Goal: Complete application form: Complete application form

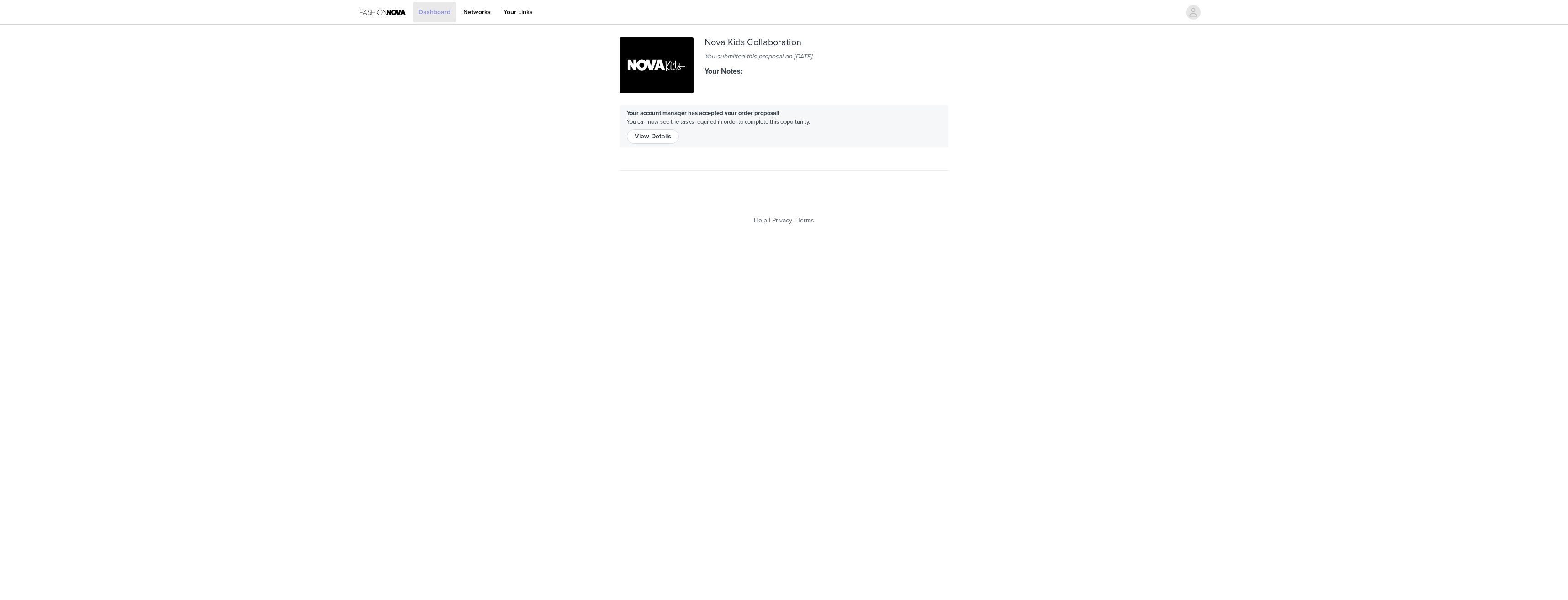
click at [433, 16] on link "Dashboard" at bounding box center [435, 12] width 43 height 21
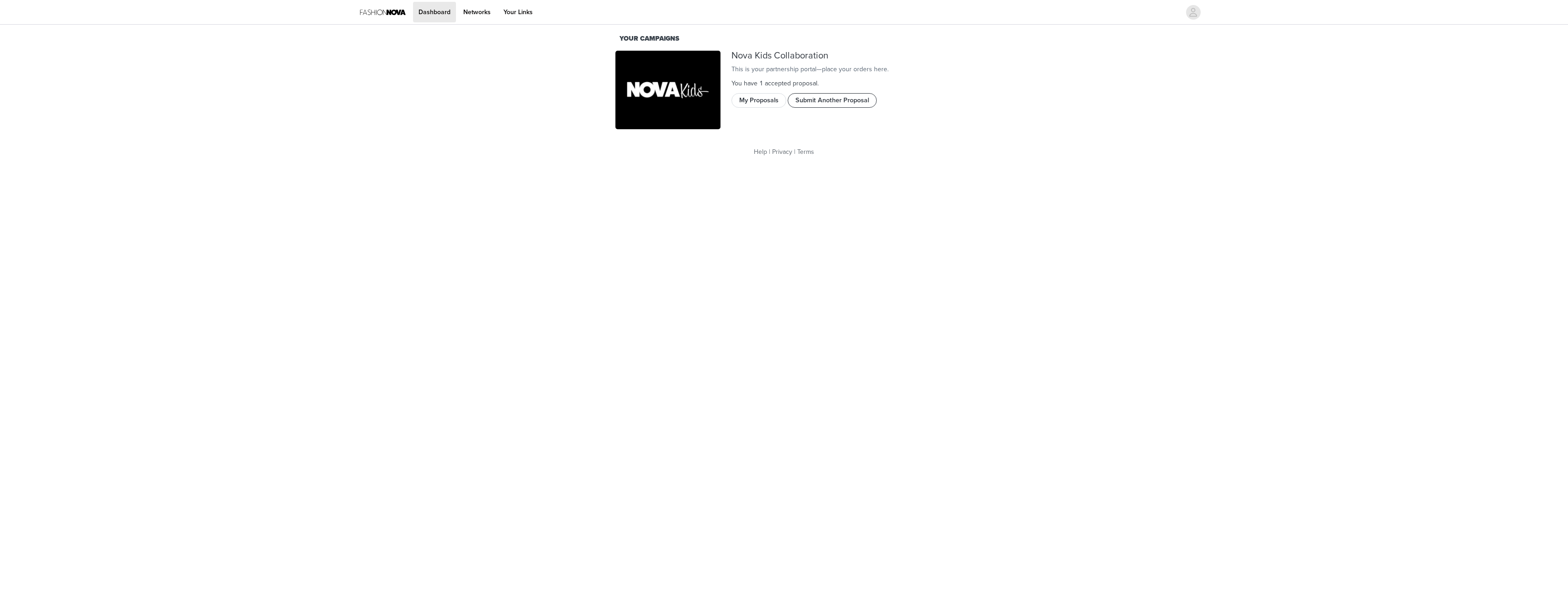
click at [822, 108] on button "Submit Another Proposal" at bounding box center [832, 100] width 89 height 15
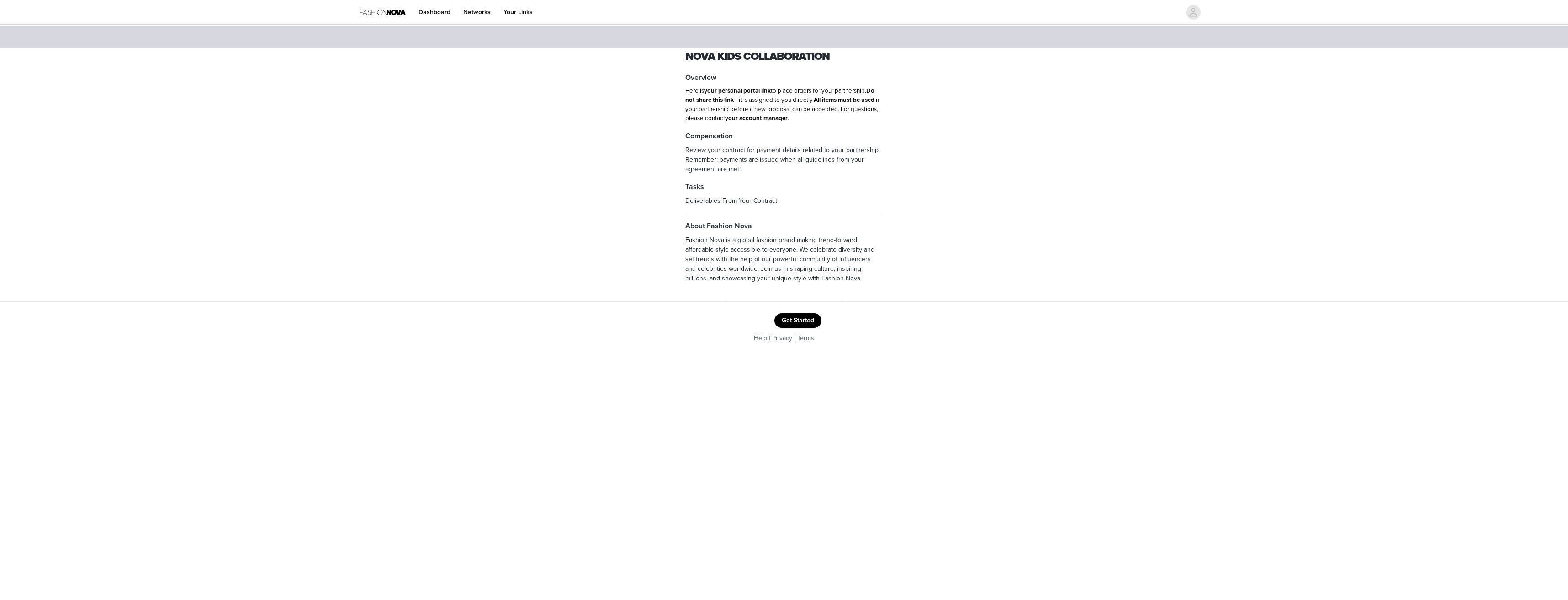
click at [793, 323] on button "Get Started" at bounding box center [797, 321] width 47 height 15
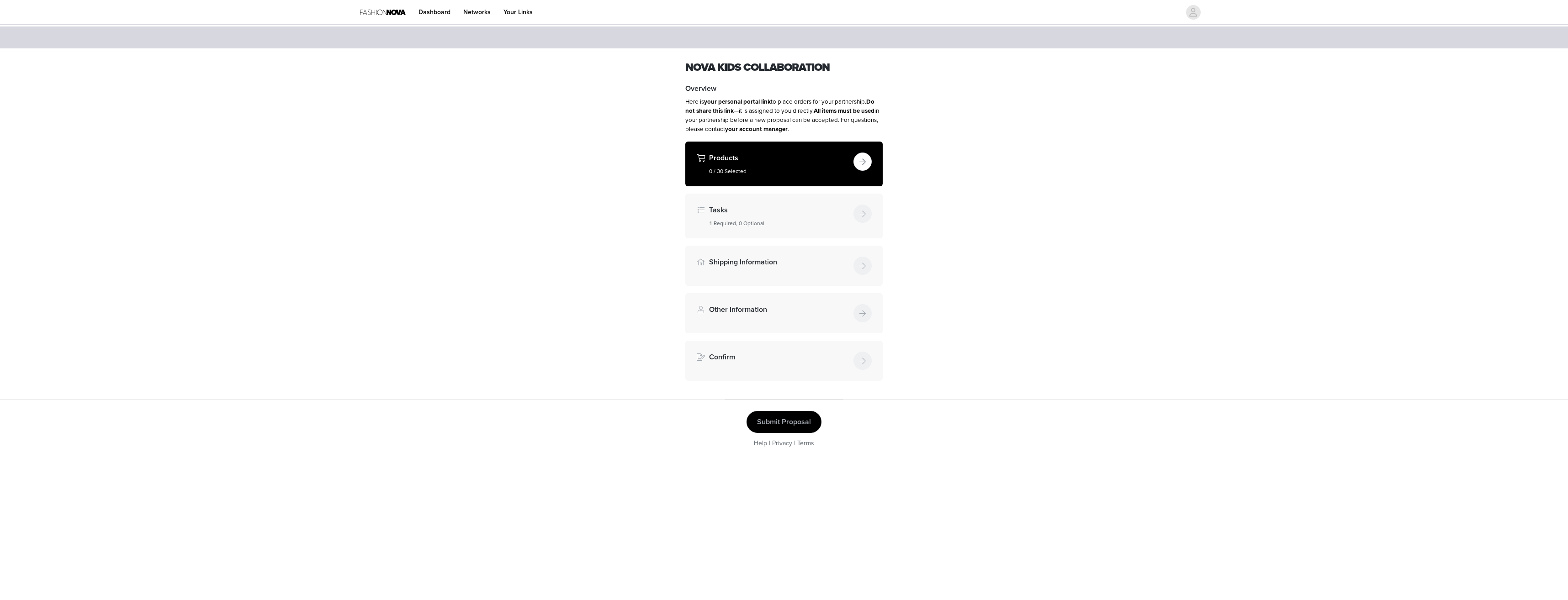
click at [864, 162] on button "button" at bounding box center [863, 162] width 18 height 18
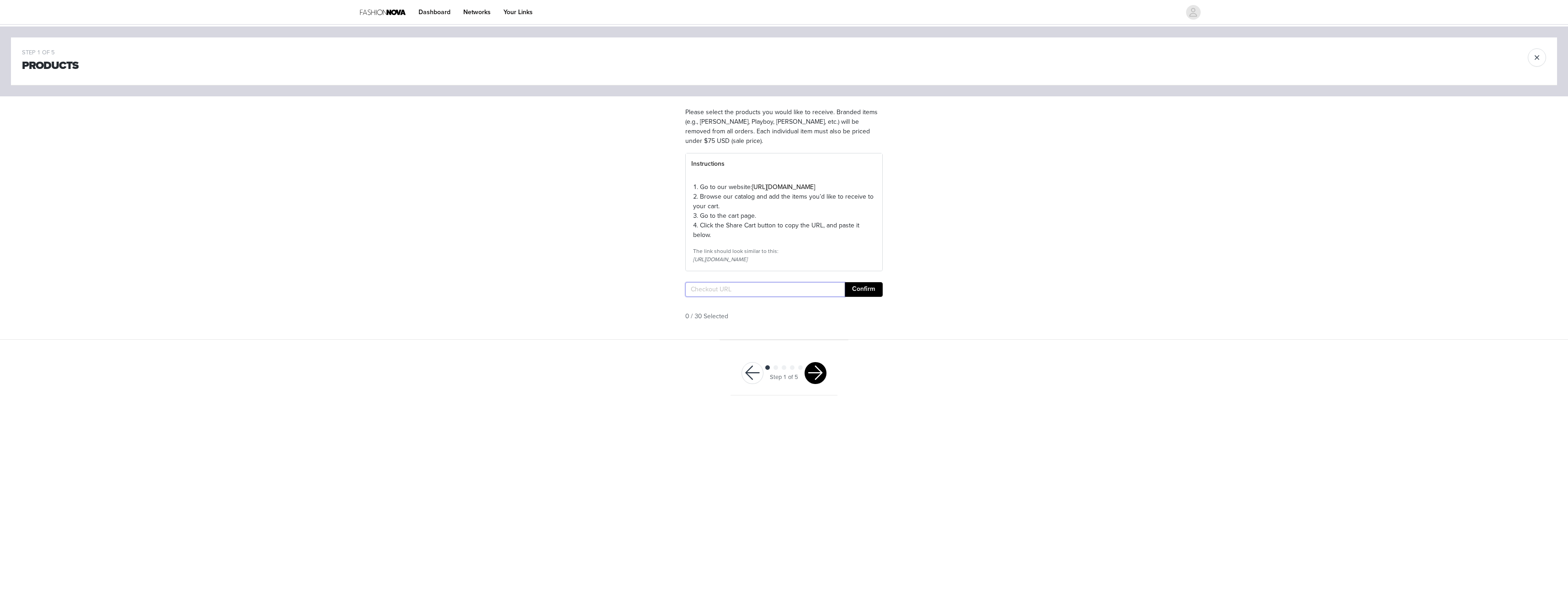
click at [714, 297] on input "text" at bounding box center [765, 290] width 159 height 15
paste input "https://www.fashionnova.com/pages/shared-cart/39297402470524:1,39292266971260:1…"
type input "https://www.fashionnova.com/pages/shared-cart/39297402470524:1,39292266971260:1…"
click at [862, 297] on button "Confirm" at bounding box center [864, 290] width 38 height 15
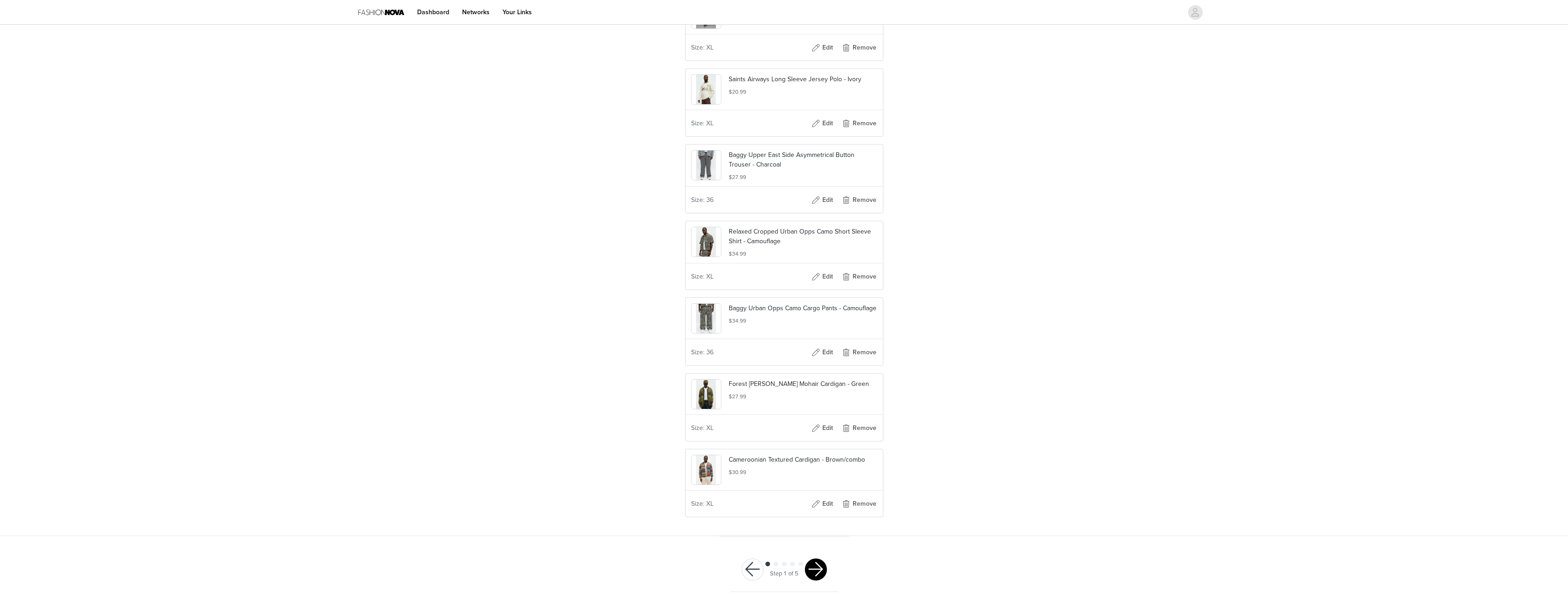
scroll to position [2107, 0]
click at [819, 568] on button "button" at bounding box center [816, 569] width 22 height 22
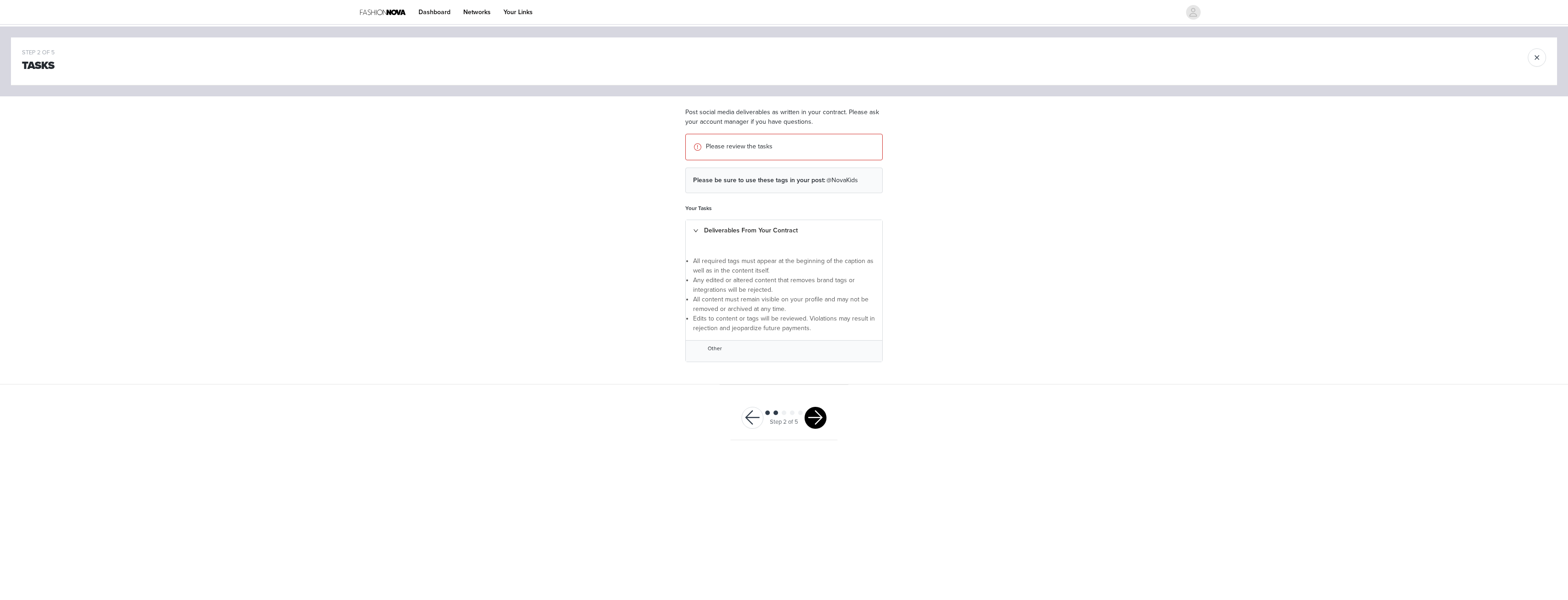
click at [817, 419] on button "button" at bounding box center [816, 418] width 22 height 22
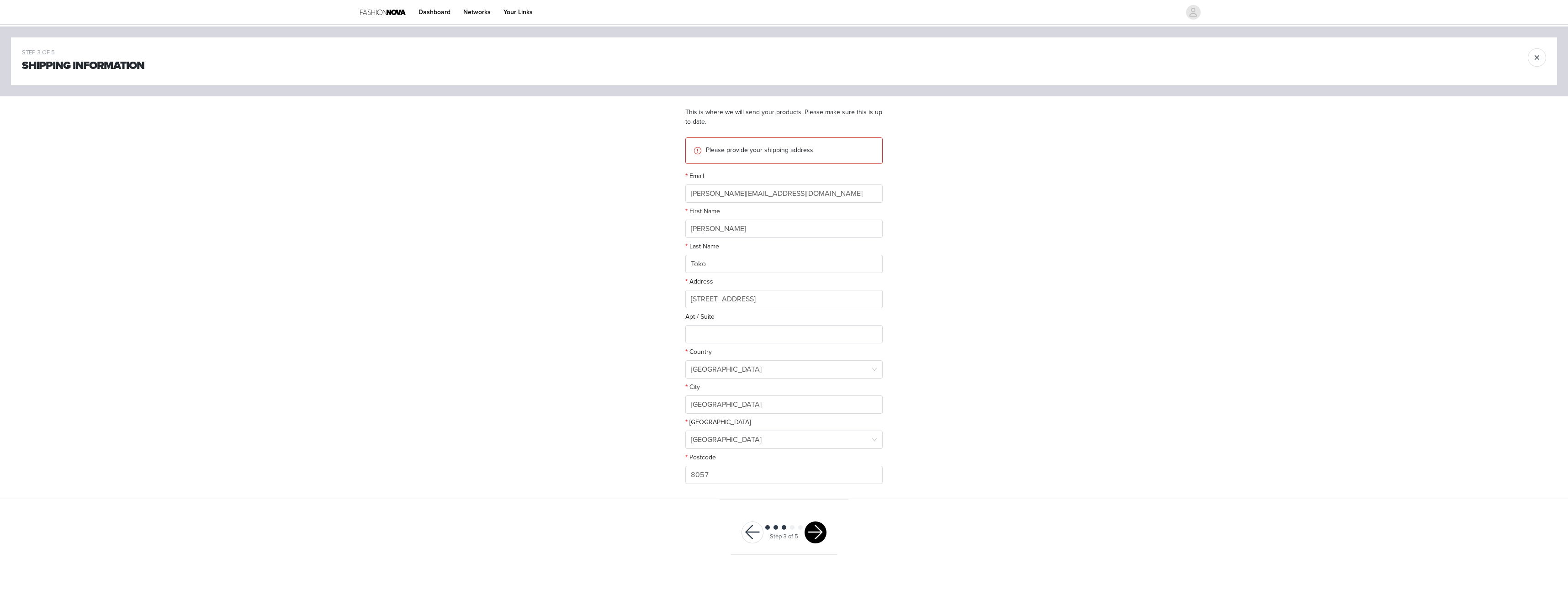
click at [820, 531] on button "button" at bounding box center [816, 532] width 22 height 22
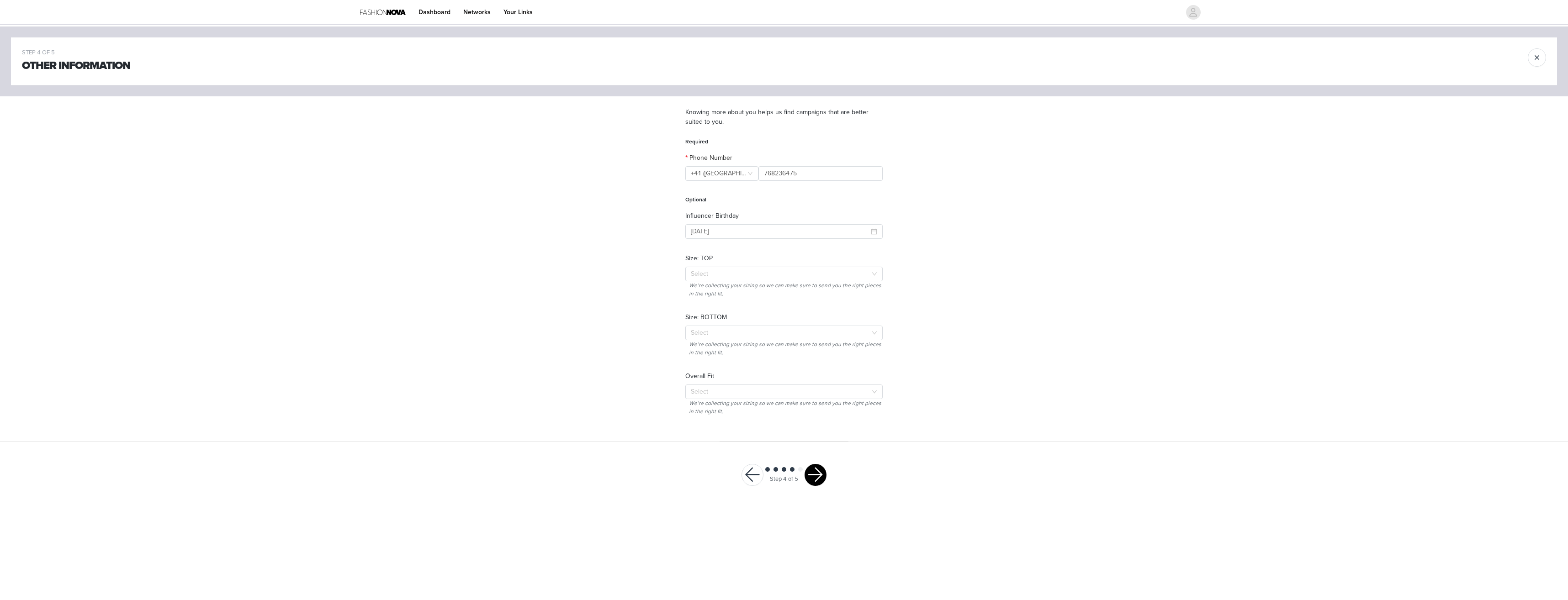
click at [819, 477] on button "button" at bounding box center [816, 475] width 22 height 22
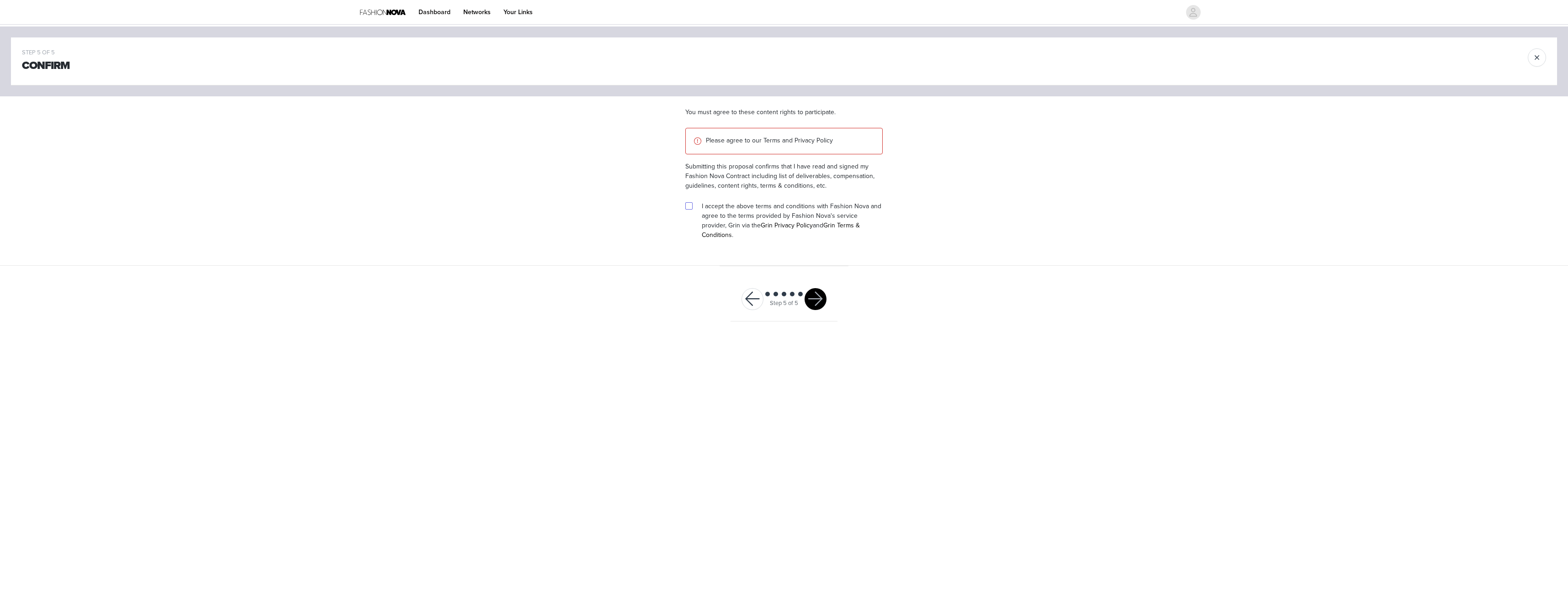
click at [688, 203] on input "checkbox" at bounding box center [688, 206] width 7 height 7
checkbox input "true"
click at [814, 290] on button "button" at bounding box center [816, 299] width 22 height 22
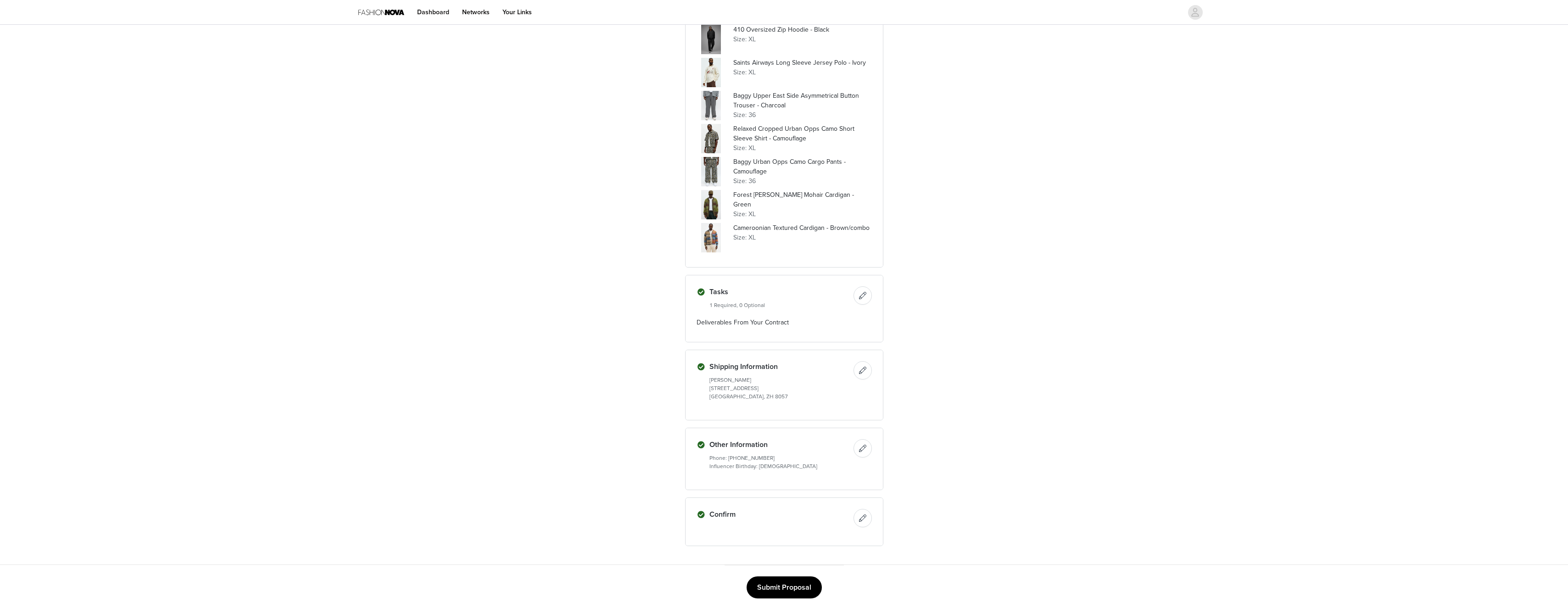
scroll to position [942, 0]
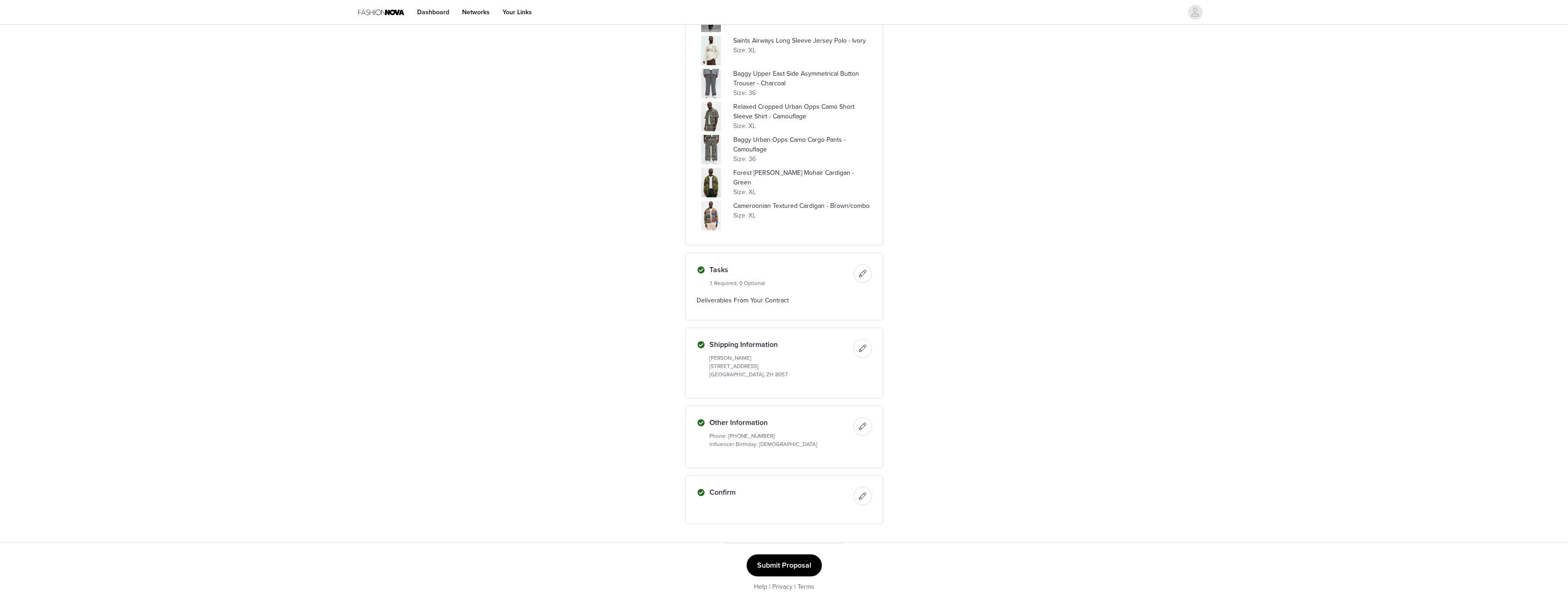
click at [791, 569] on button "Submit Proposal" at bounding box center [784, 566] width 75 height 22
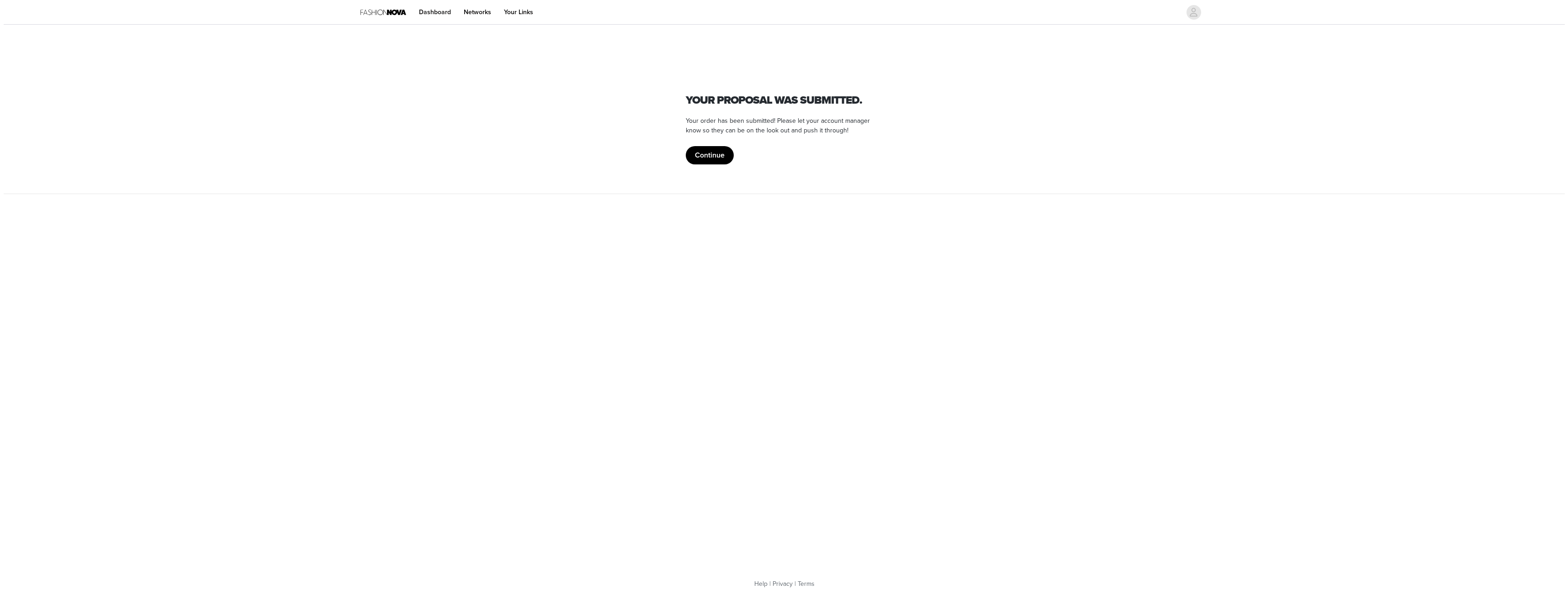
scroll to position [0, 0]
click at [697, 160] on button "Continue" at bounding box center [709, 155] width 48 height 18
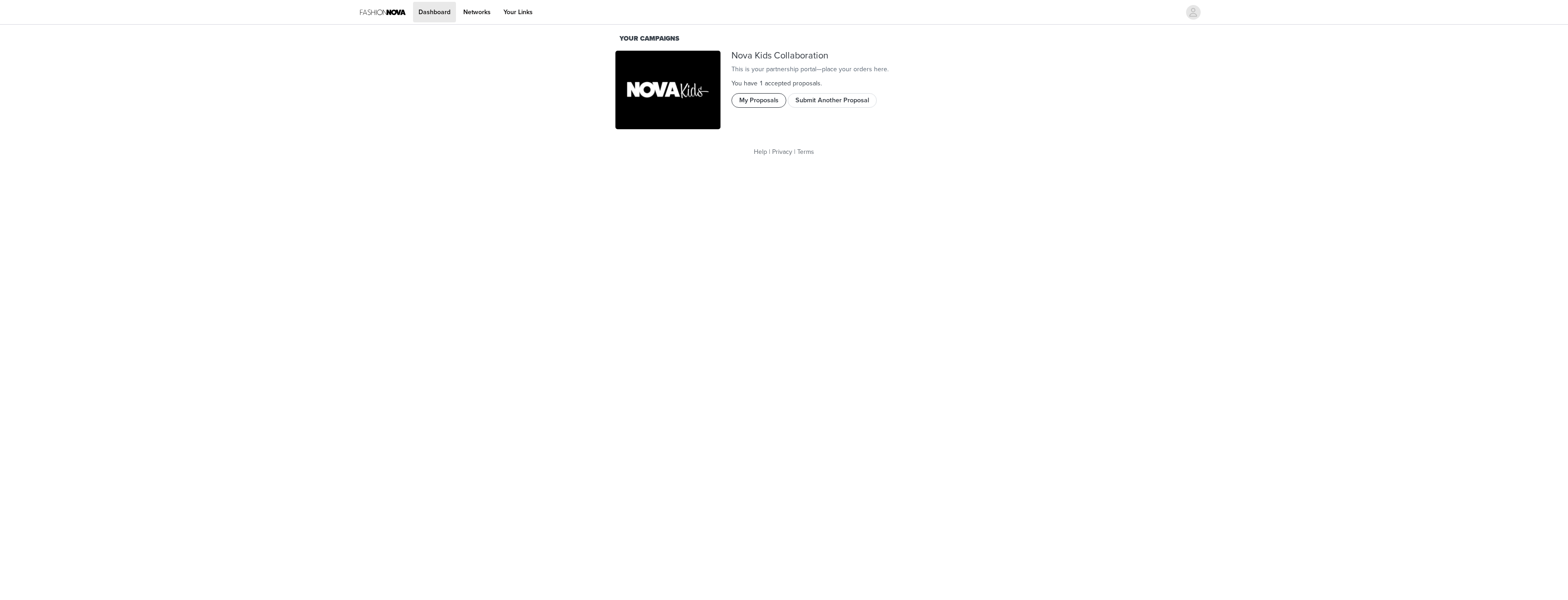
click at [748, 108] on button "My Proposals" at bounding box center [759, 100] width 55 height 15
